Goal: Find contact information: Find contact information

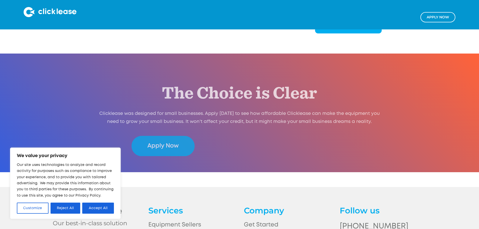
scroll to position [1036, 0]
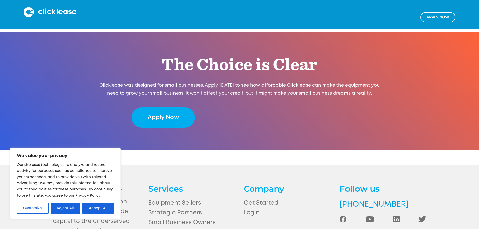
click at [347, 198] on link "[PHONE_NUMBER]" at bounding box center [383, 204] width 86 height 13
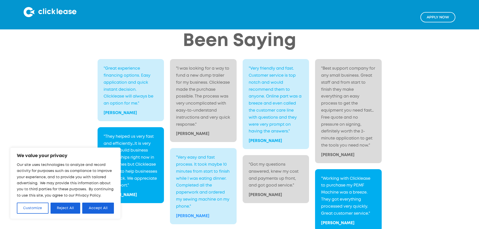
scroll to position [810, 0]
